Goal: Obtain resource: Obtain resource

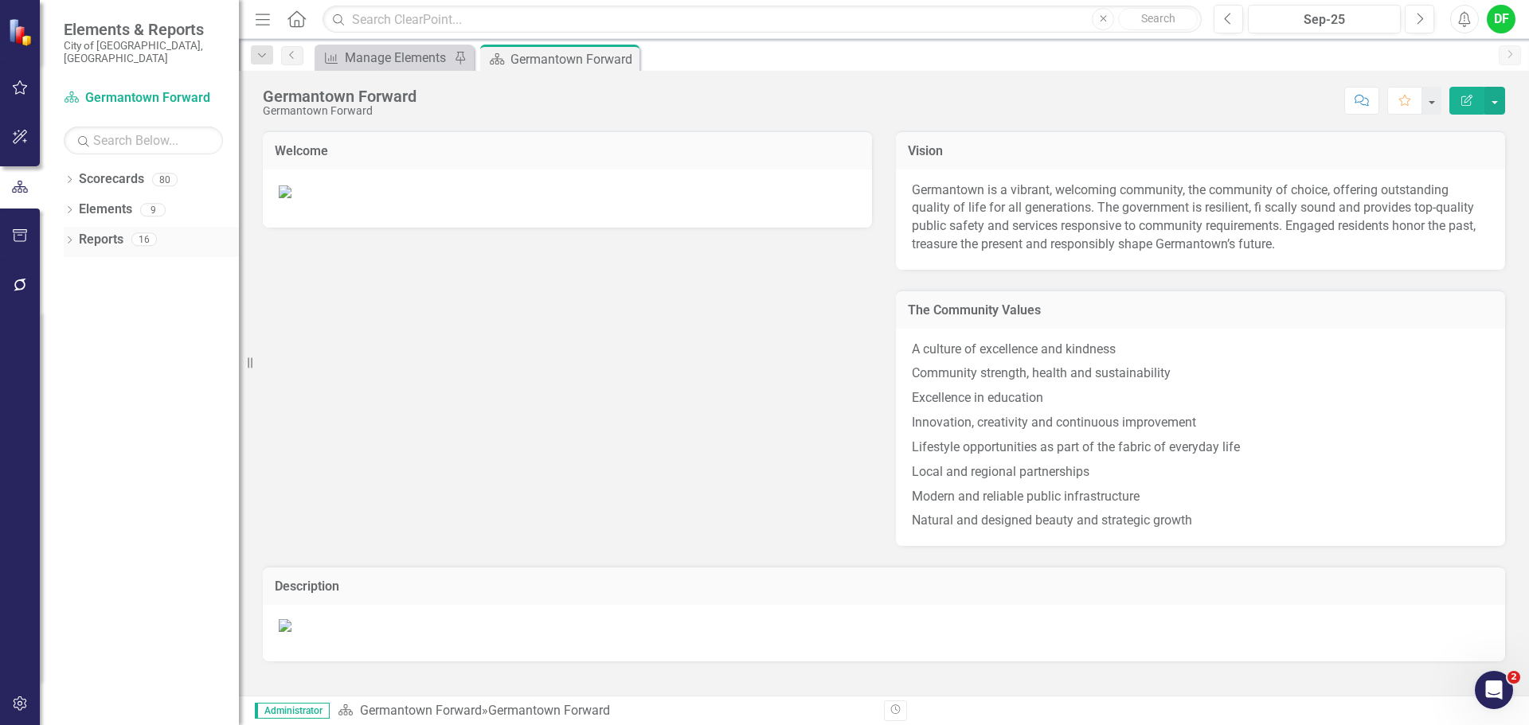
click at [76, 228] on div "Dropdown Reports 16" at bounding box center [151, 242] width 175 height 30
click at [72, 237] on icon "Dropdown" at bounding box center [69, 241] width 11 height 9
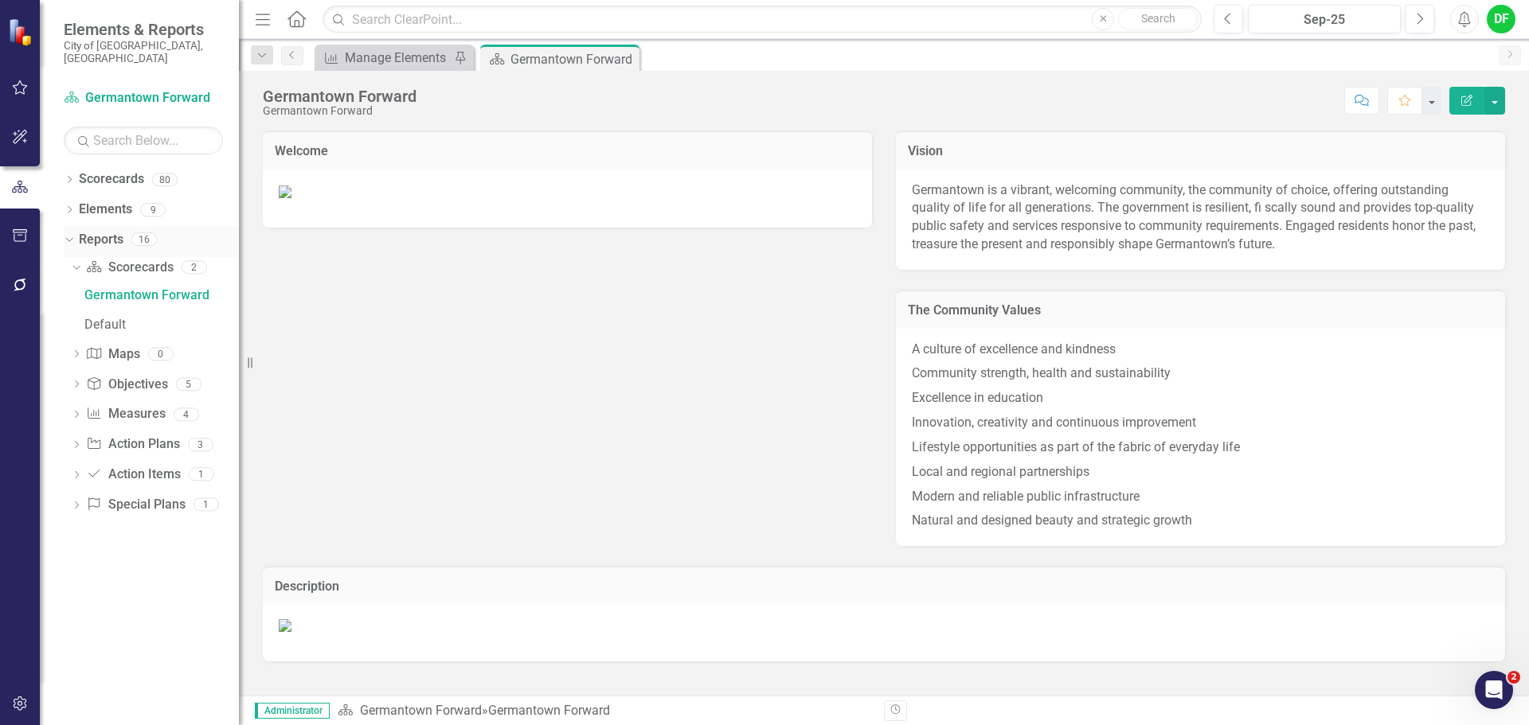
click at [72, 233] on icon "Dropdown" at bounding box center [67, 238] width 9 height 11
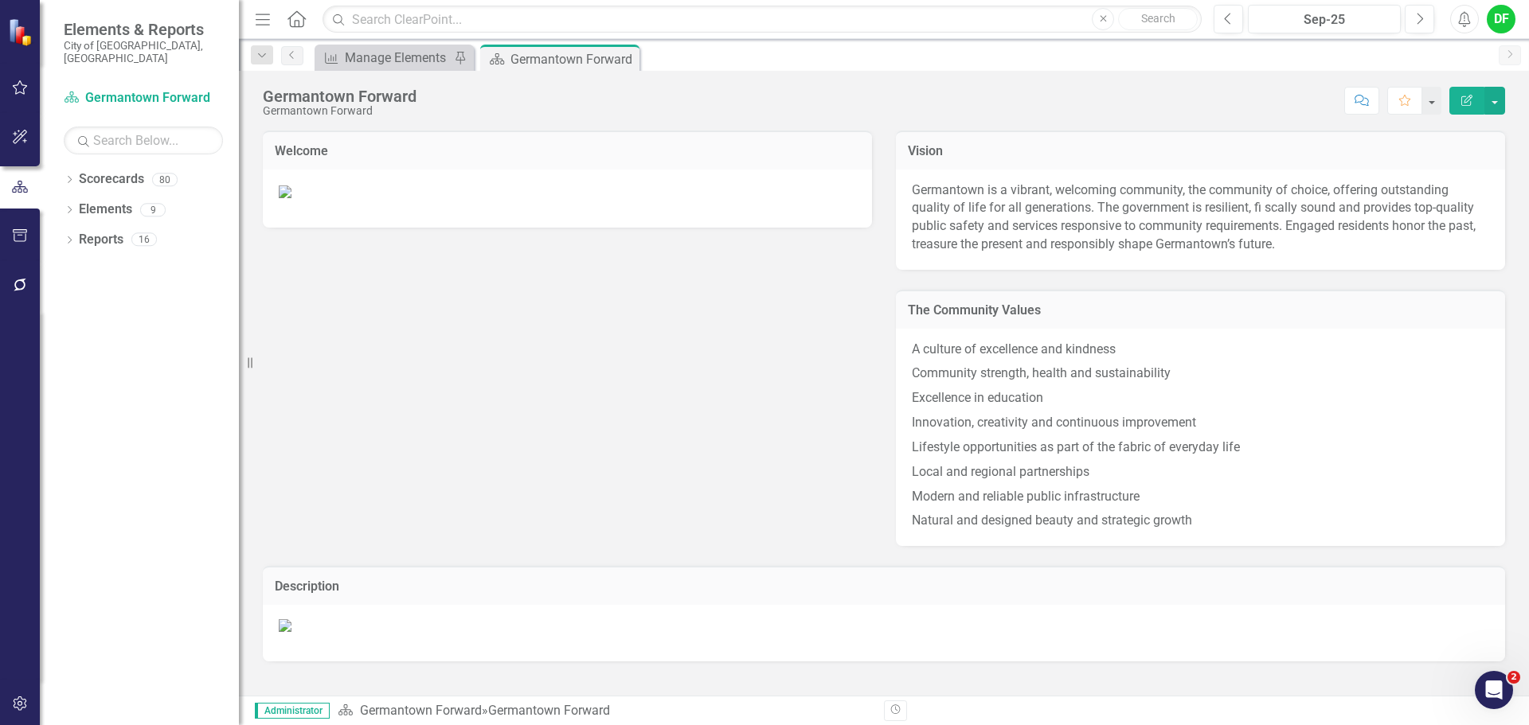
click at [25, 226] on button "button" at bounding box center [20, 236] width 36 height 33
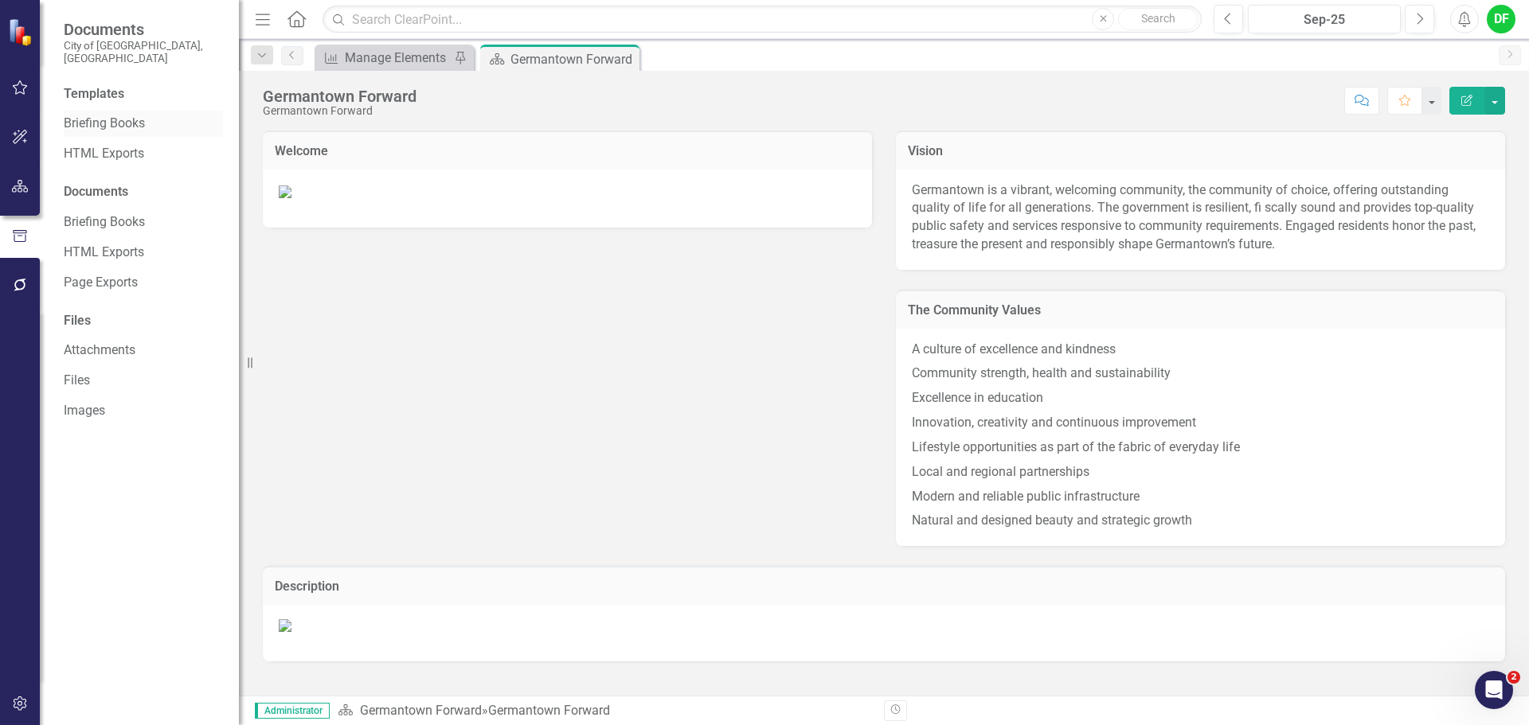
click at [105, 115] on link "Briefing Books" at bounding box center [143, 124] width 159 height 18
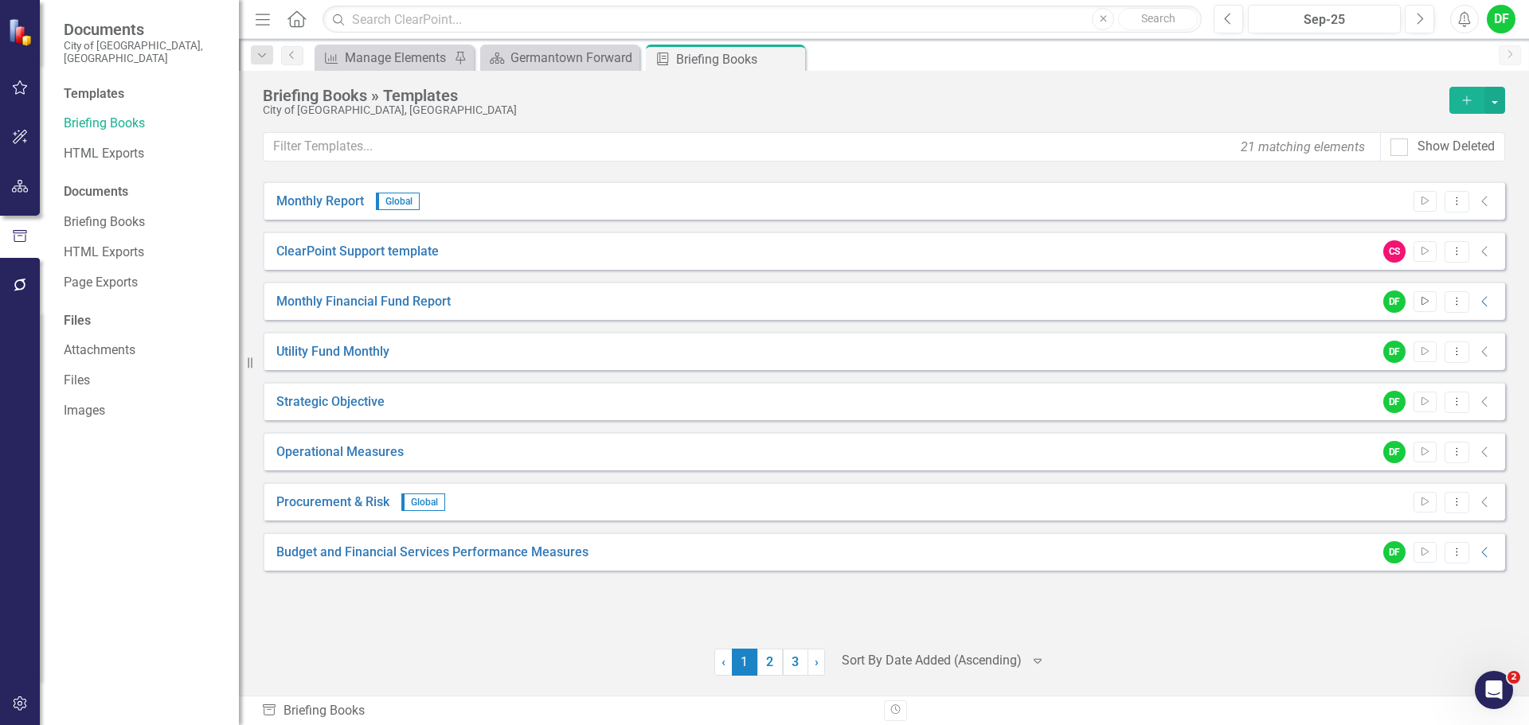
click at [1431, 296] on button "Start" at bounding box center [1424, 301] width 23 height 21
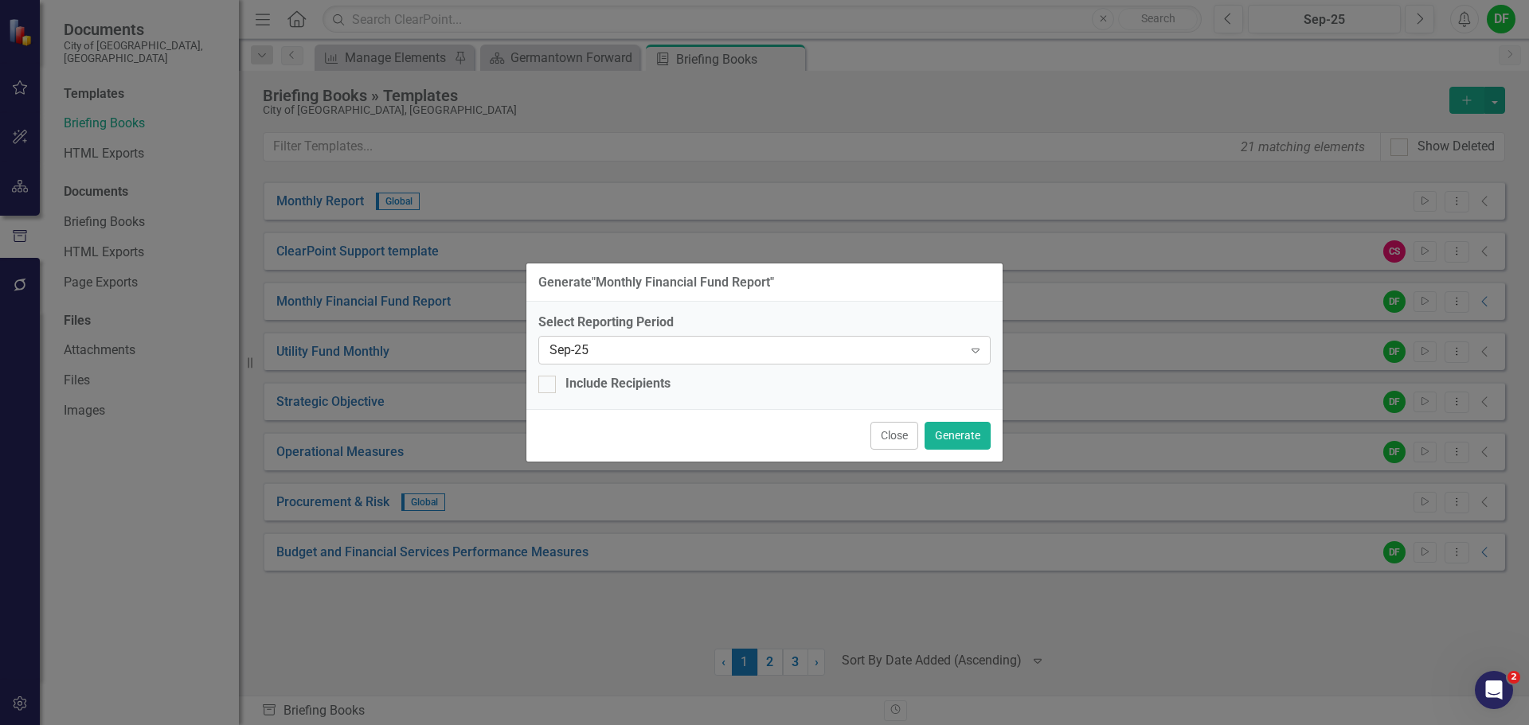
click at [970, 349] on icon "Expand" at bounding box center [975, 350] width 16 height 13
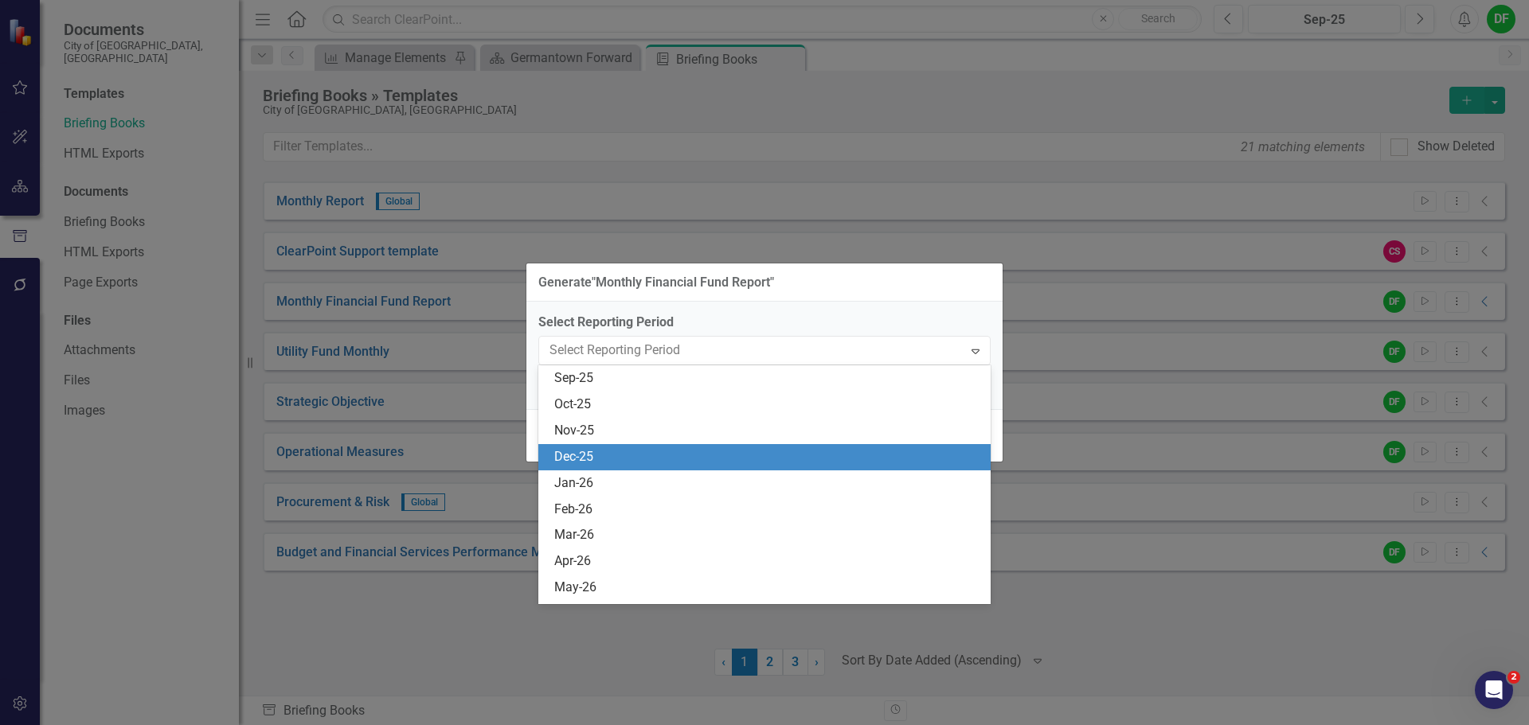
scroll to position [2378, 0]
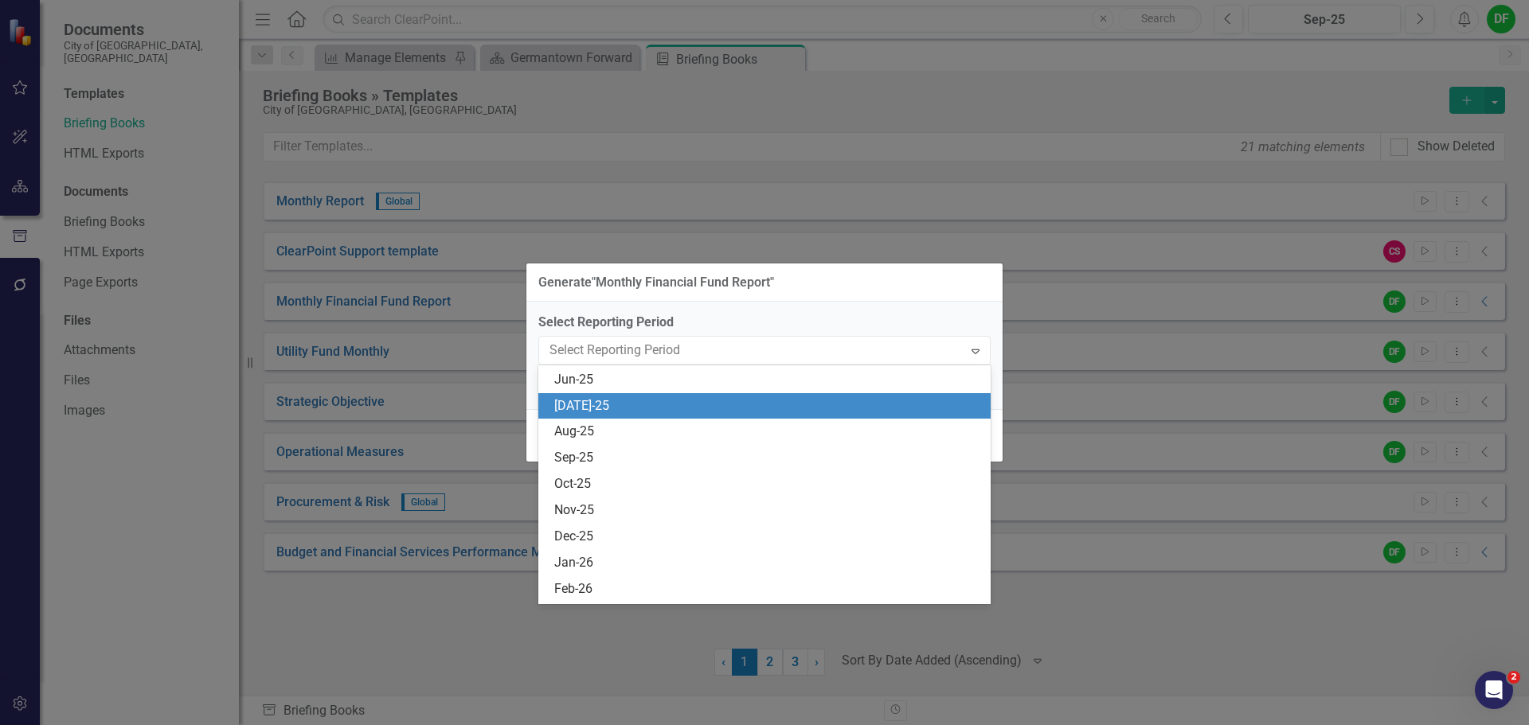
click at [594, 407] on div "[DATE]-25" at bounding box center [767, 406] width 427 height 18
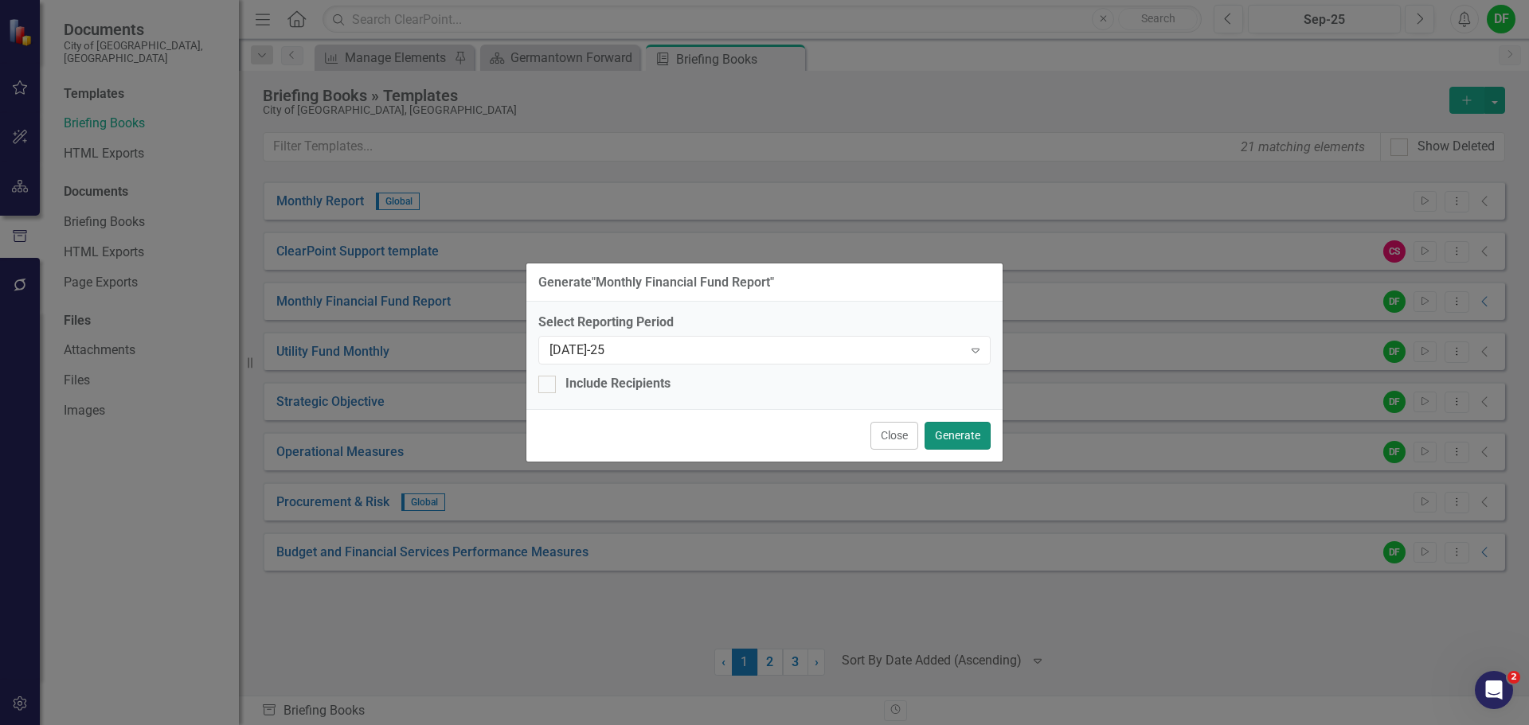
click at [962, 431] on button "Generate" at bounding box center [957, 436] width 66 height 28
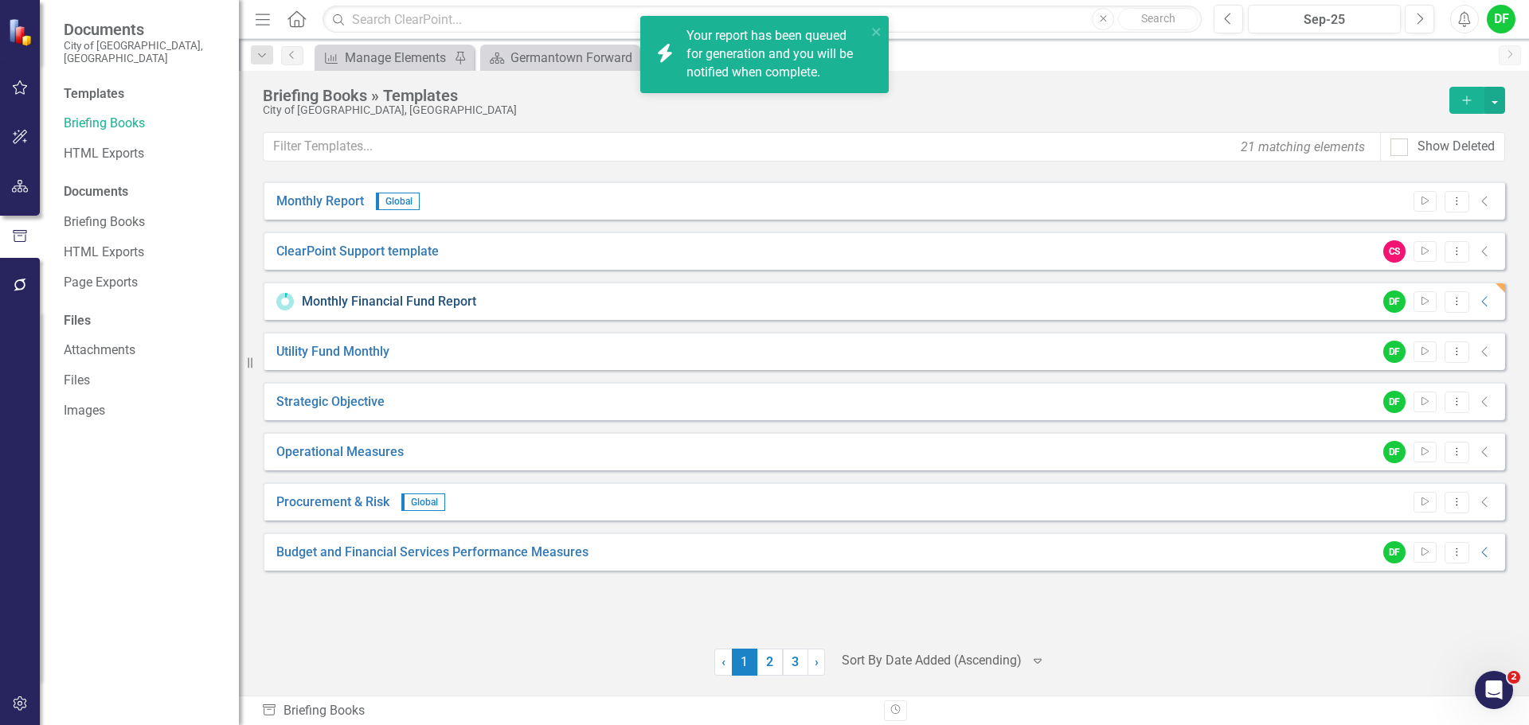
click at [439, 301] on link "Monthly Financial Fund Report" at bounding box center [389, 302] width 174 height 18
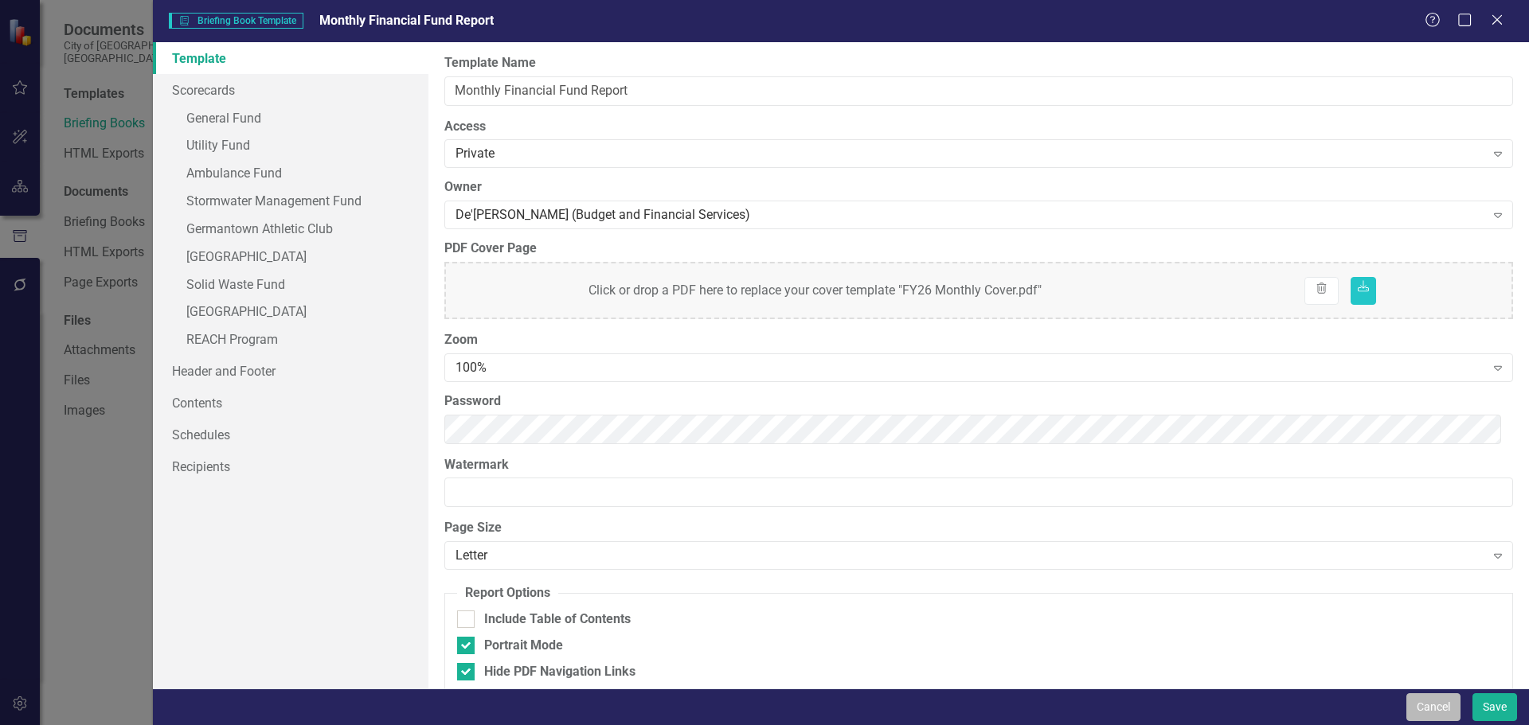
click at [1441, 706] on button "Cancel" at bounding box center [1433, 707] width 54 height 28
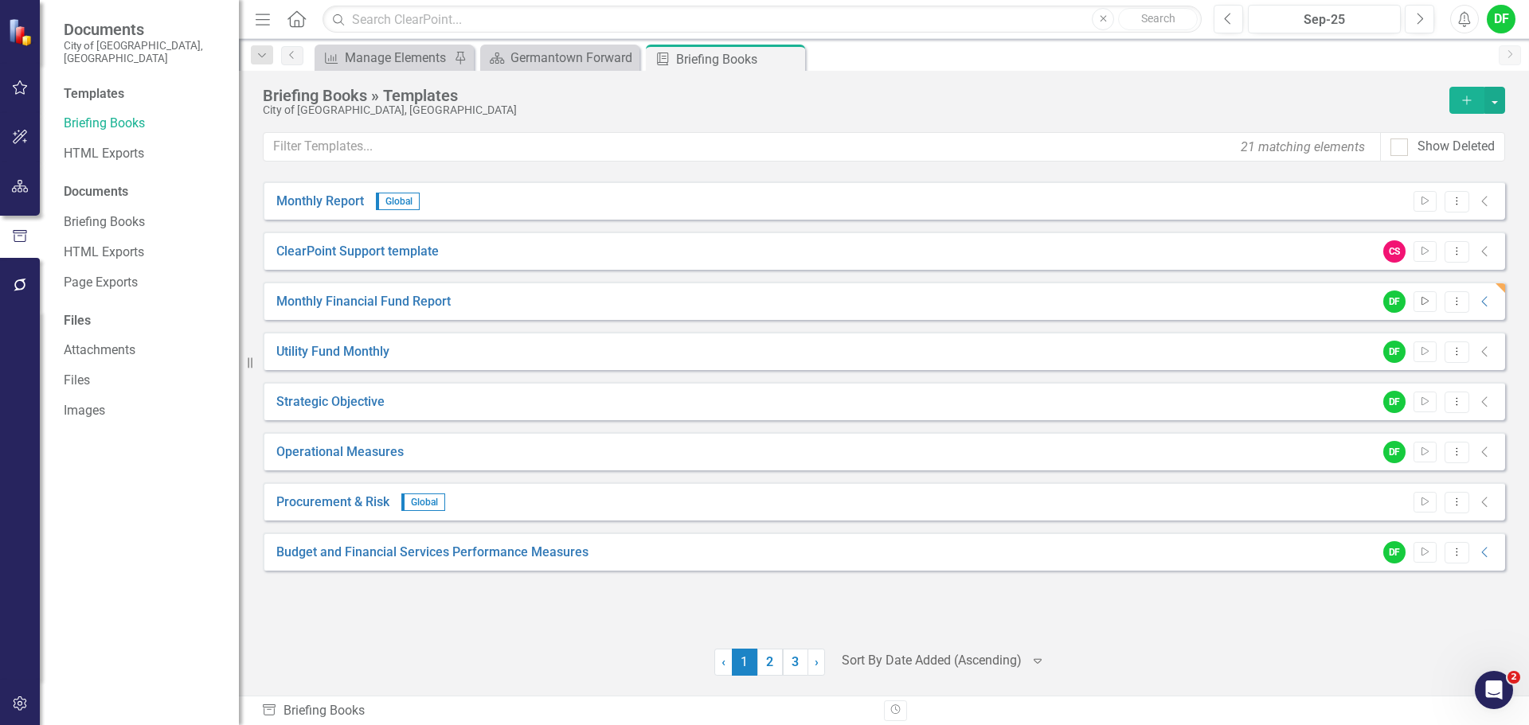
click at [1423, 302] on icon "Start" at bounding box center [1425, 302] width 12 height 10
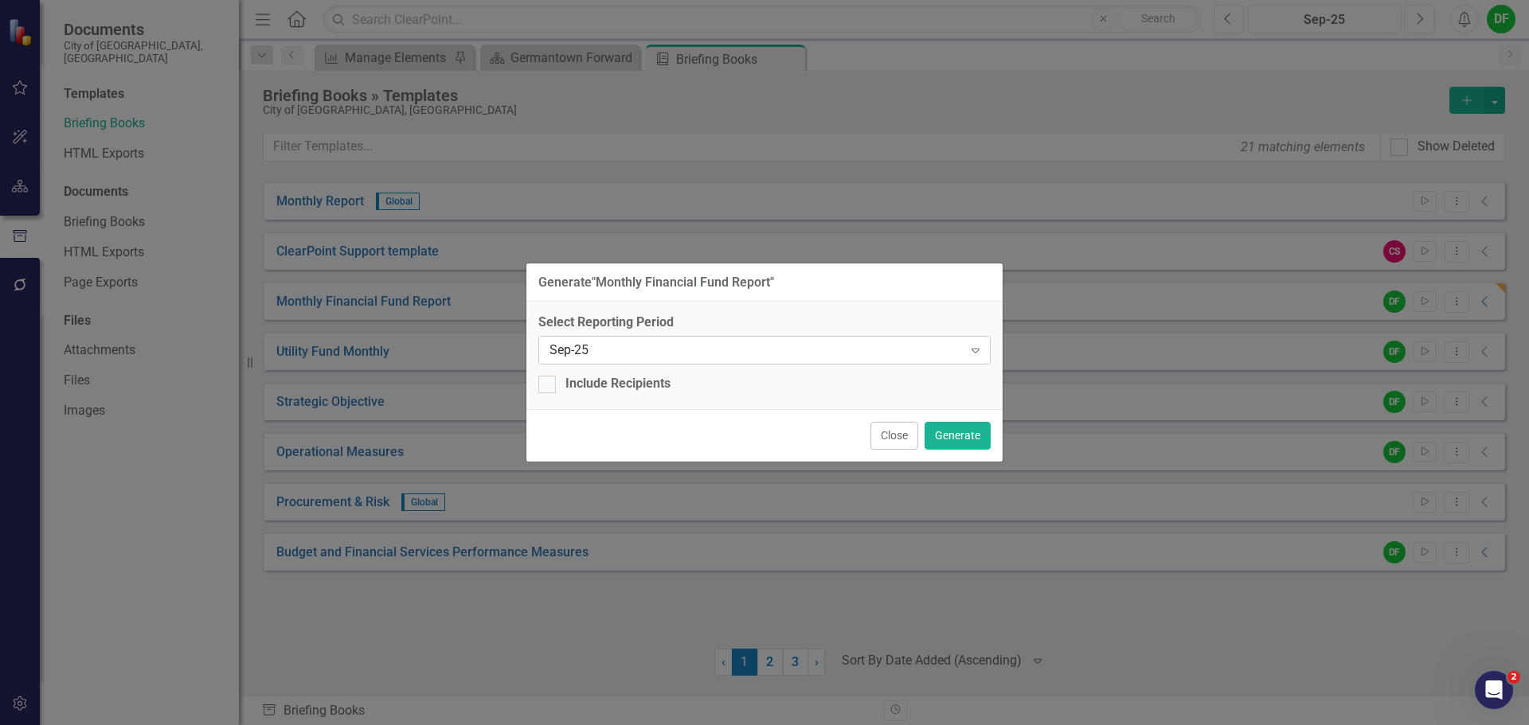
click at [967, 349] on icon "Expand" at bounding box center [975, 350] width 16 height 13
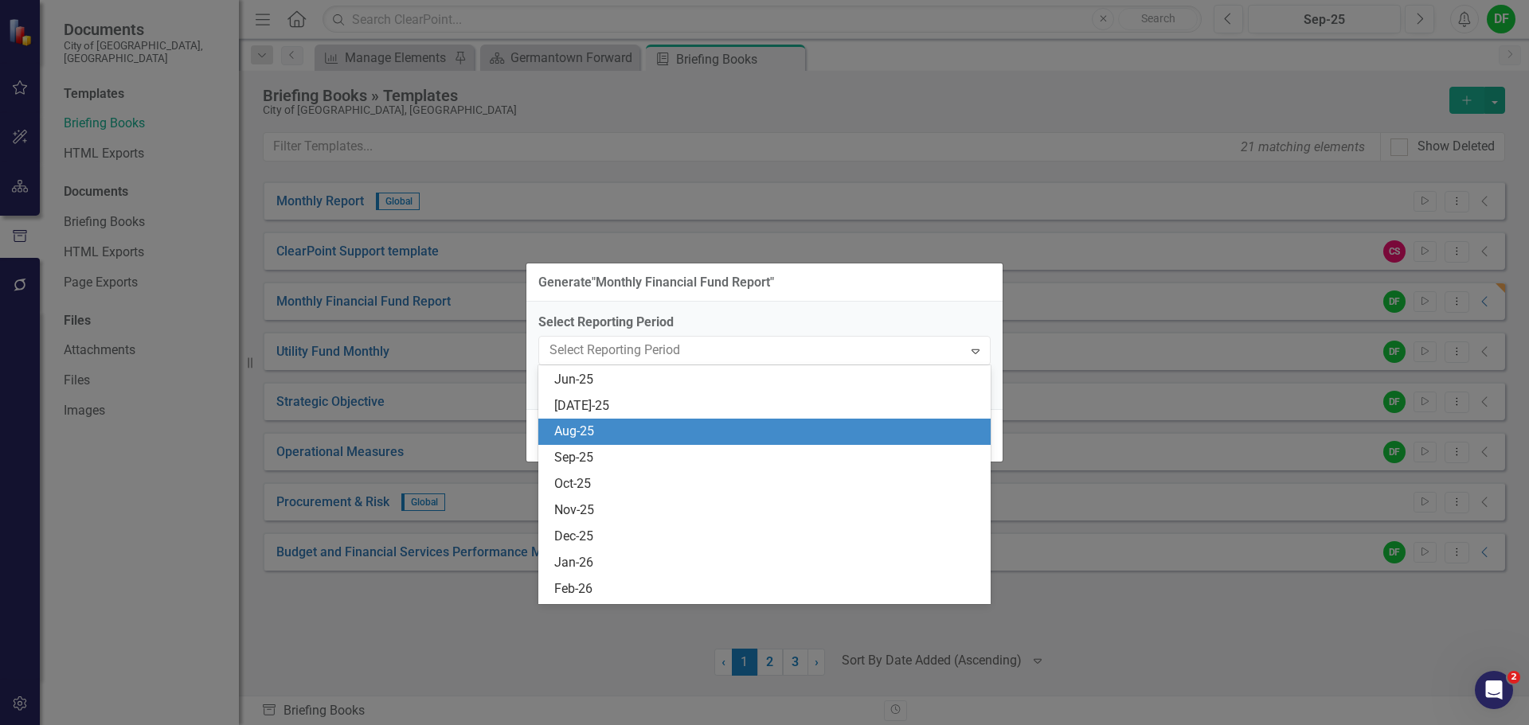
click at [580, 431] on div "Aug-25" at bounding box center [767, 432] width 427 height 18
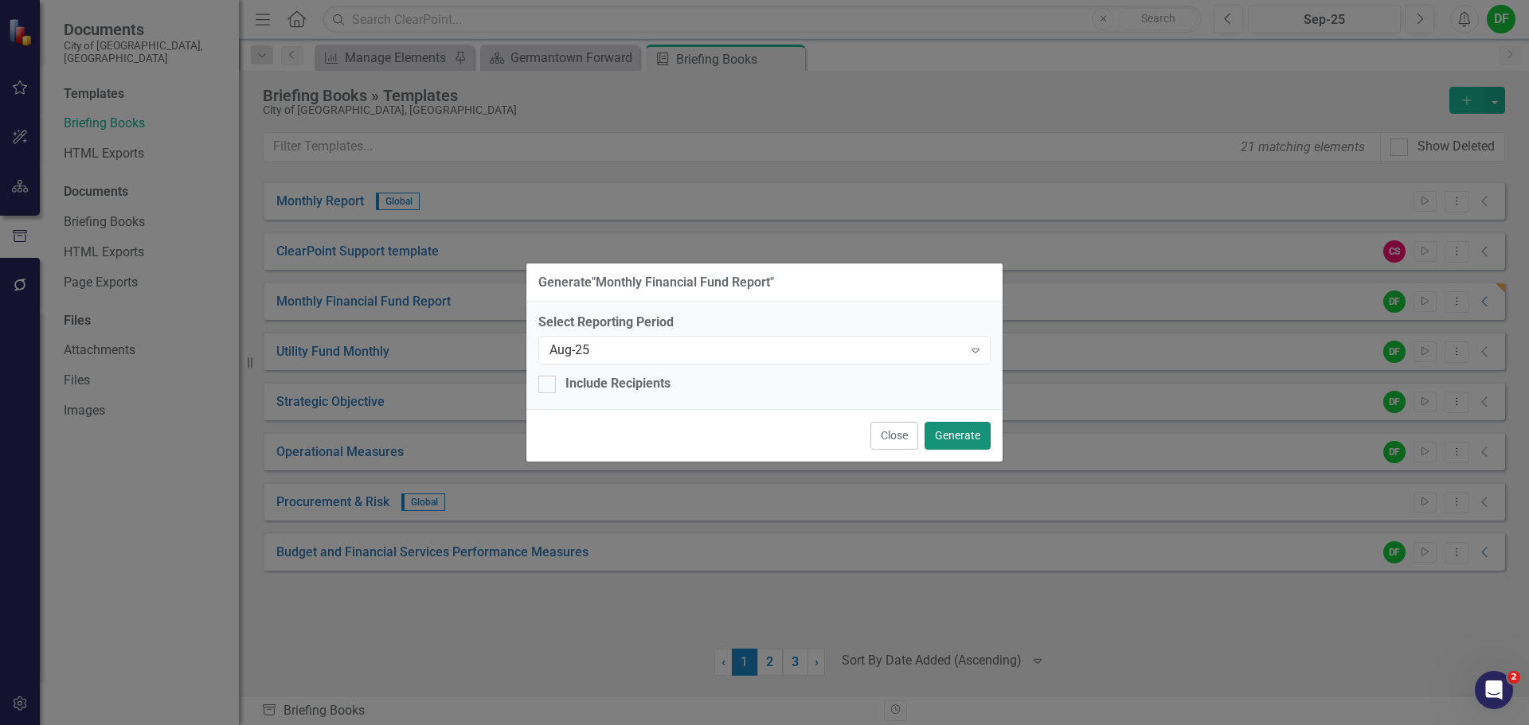
click at [983, 439] on button "Generate" at bounding box center [957, 436] width 66 height 28
